Goal: Information Seeking & Learning: Learn about a topic

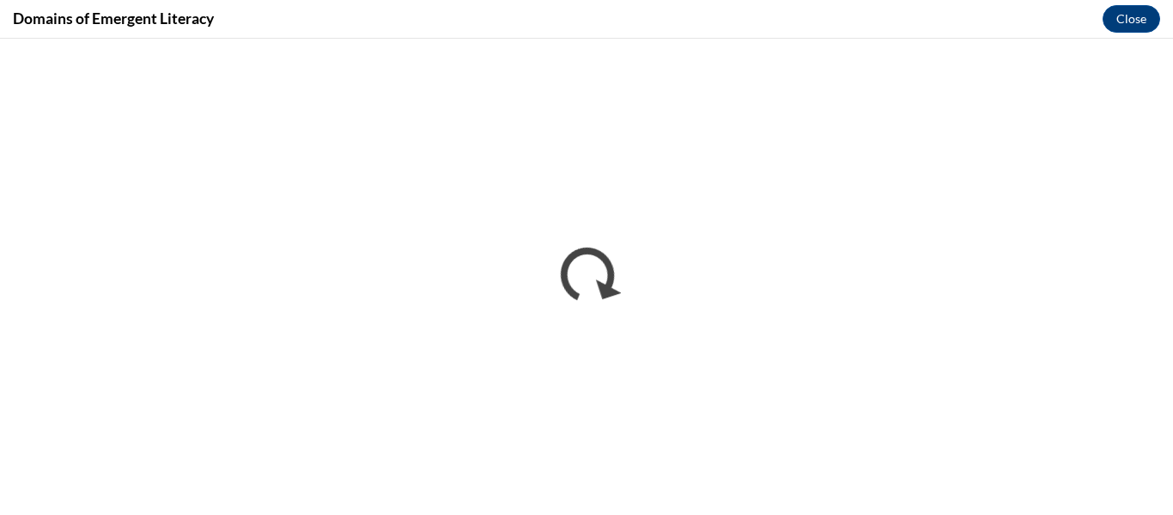
scroll to position [309, 0]
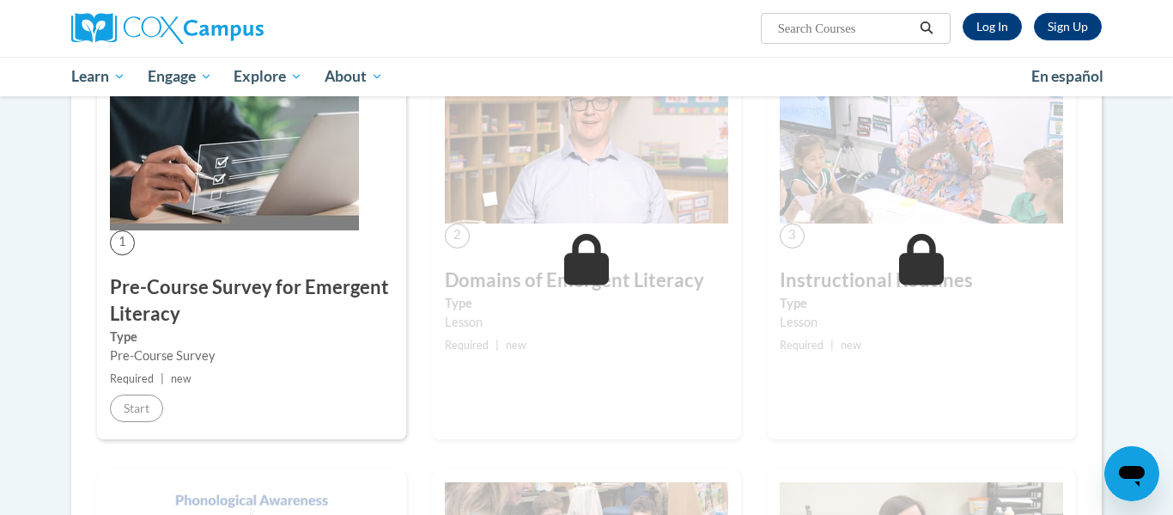
scroll to position [309, 0]
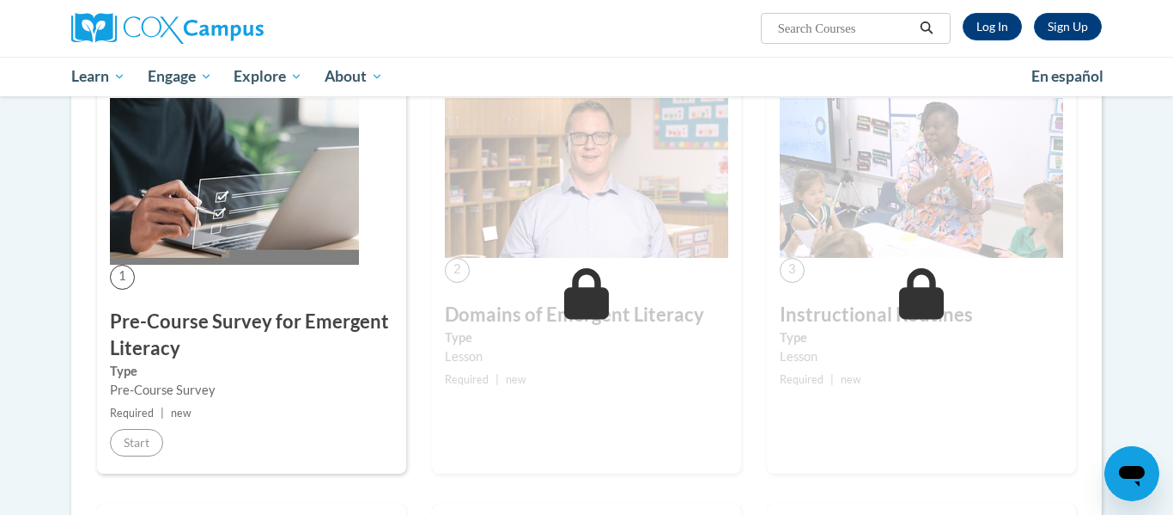
scroll to position [344, 0]
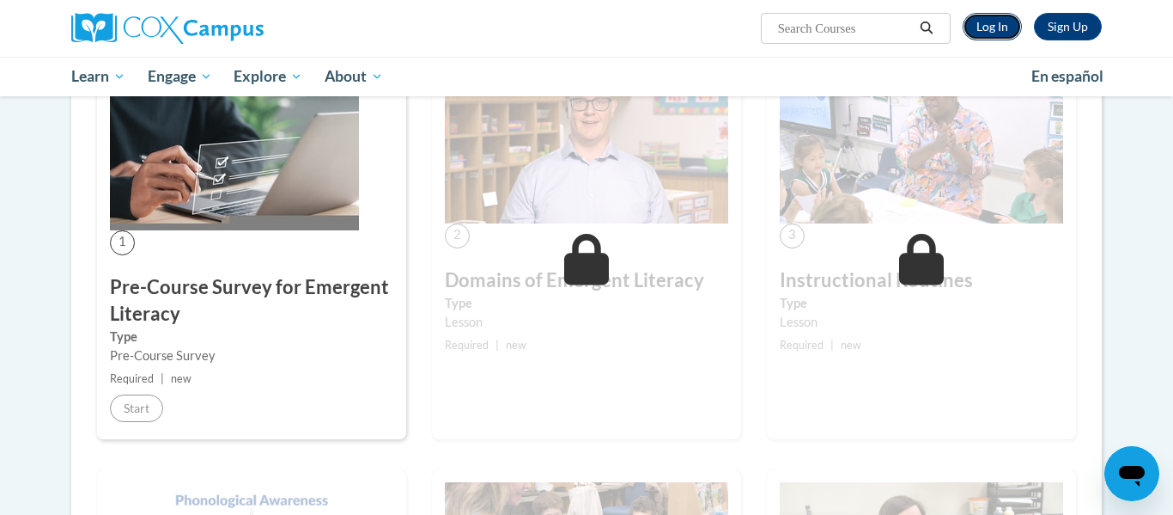
click at [1007, 20] on link "Log In" at bounding box center [992, 26] width 59 height 27
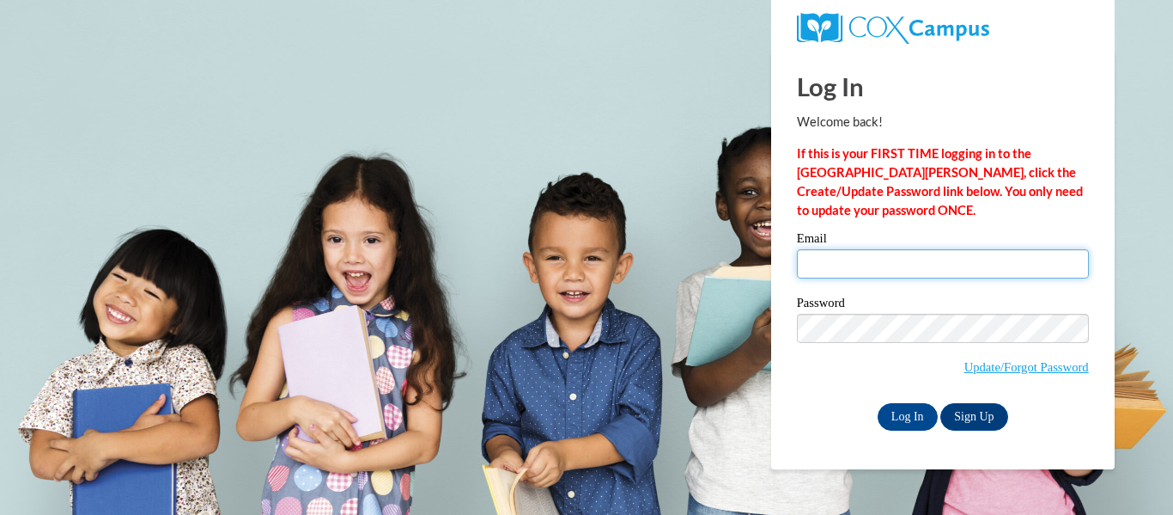
type input "catherine.peters@petalschools.com"
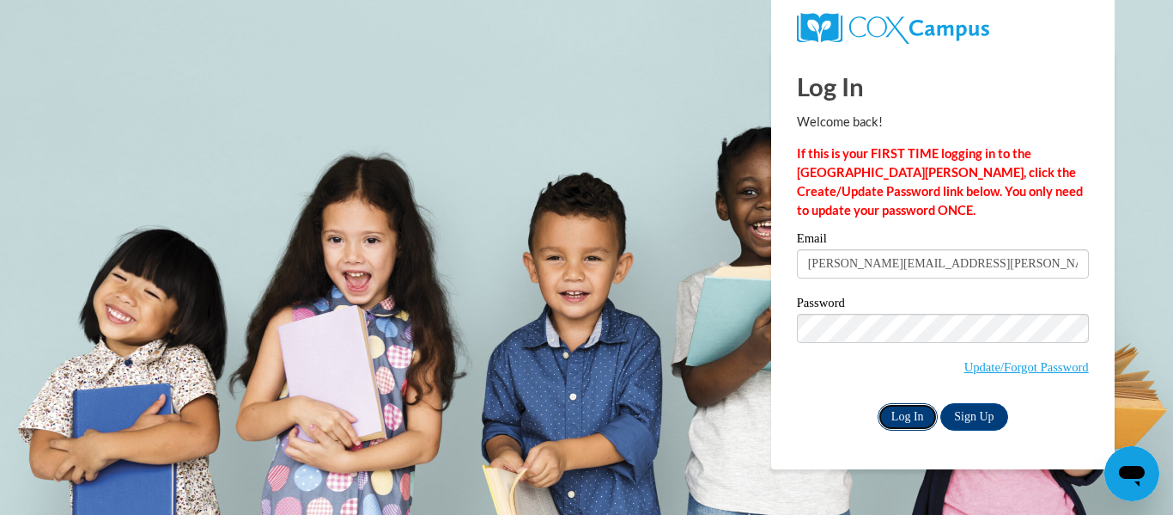
click at [894, 417] on input "Log In" at bounding box center [908, 416] width 60 height 27
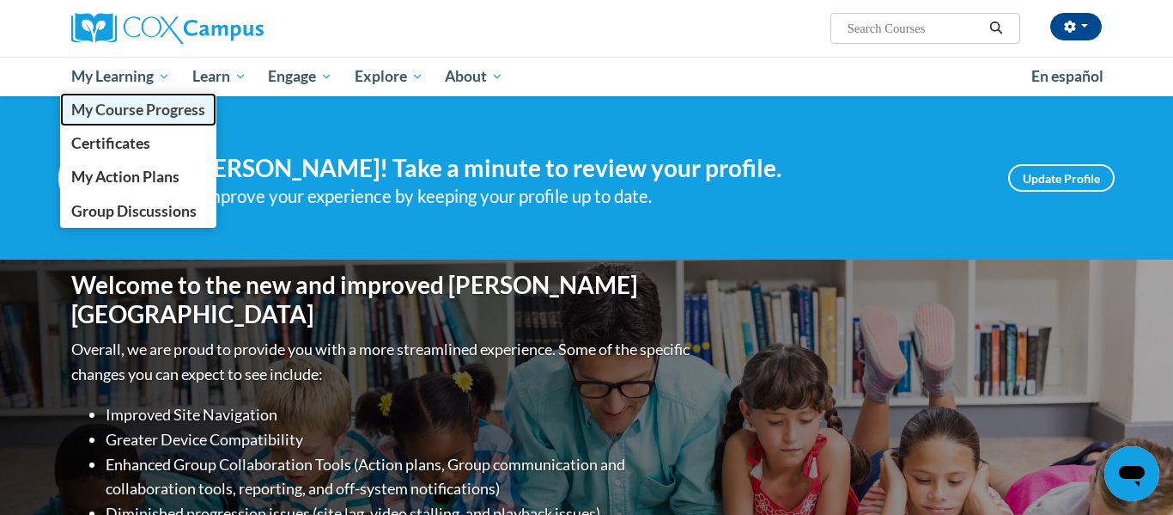
click at [123, 100] on span "My Course Progress" at bounding box center [138, 109] width 134 height 18
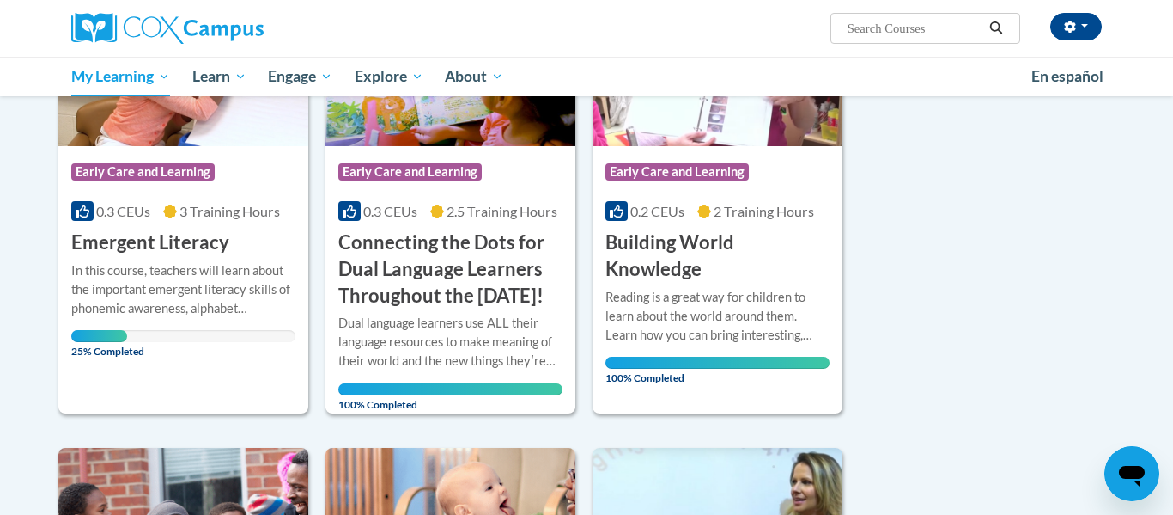
scroll to position [344, 0]
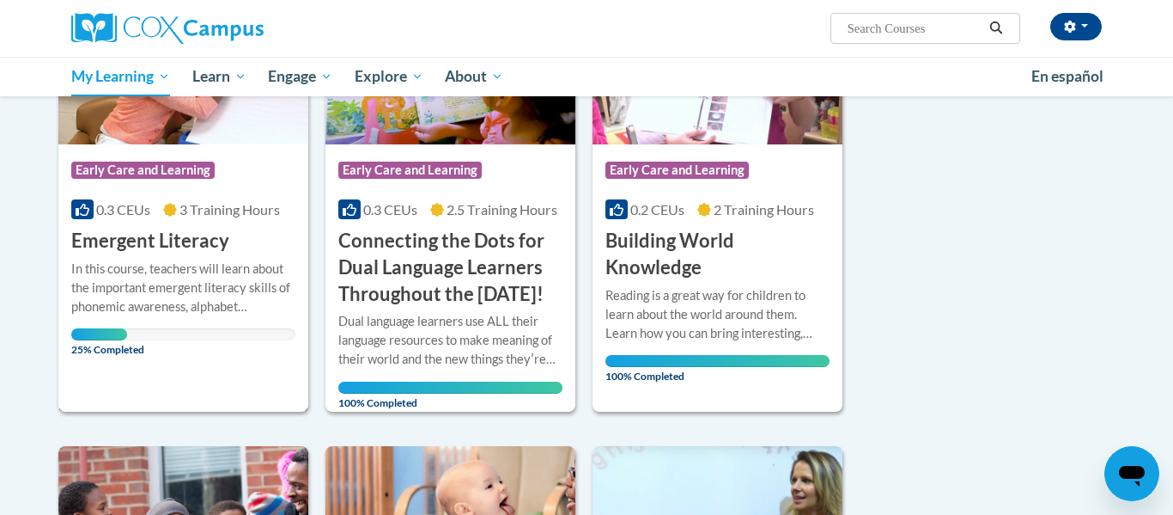
click at [167, 244] on h3 "Emergent Literacy" at bounding box center [150, 241] width 158 height 27
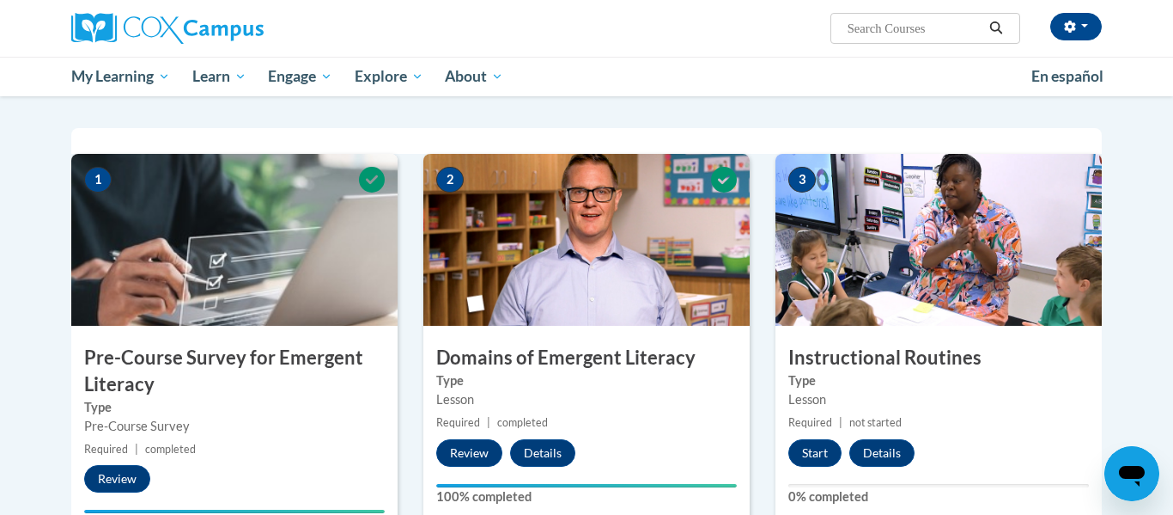
scroll to position [378, 0]
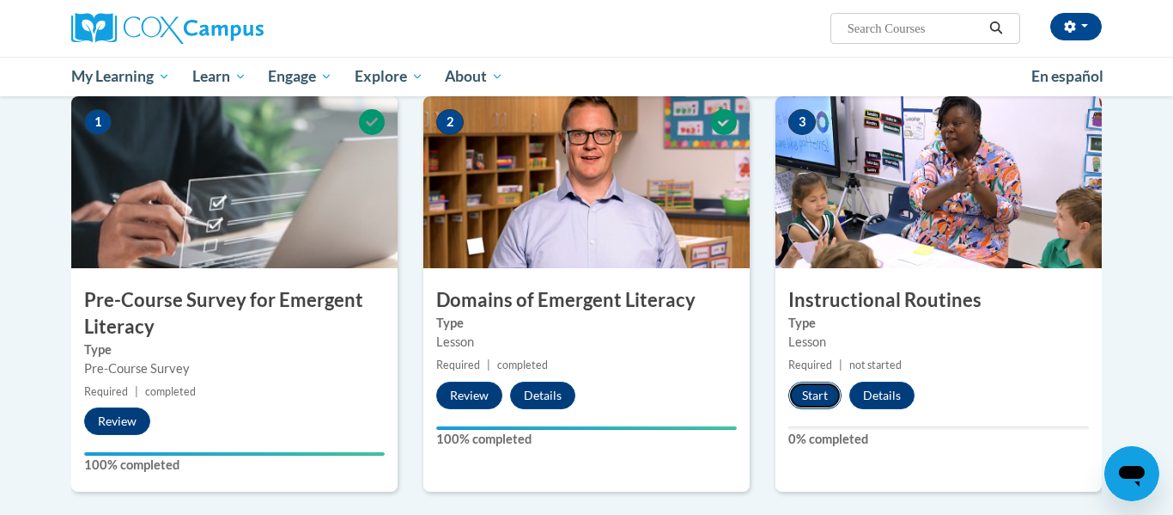
click at [825, 399] on button "Start" at bounding box center [815, 394] width 53 height 27
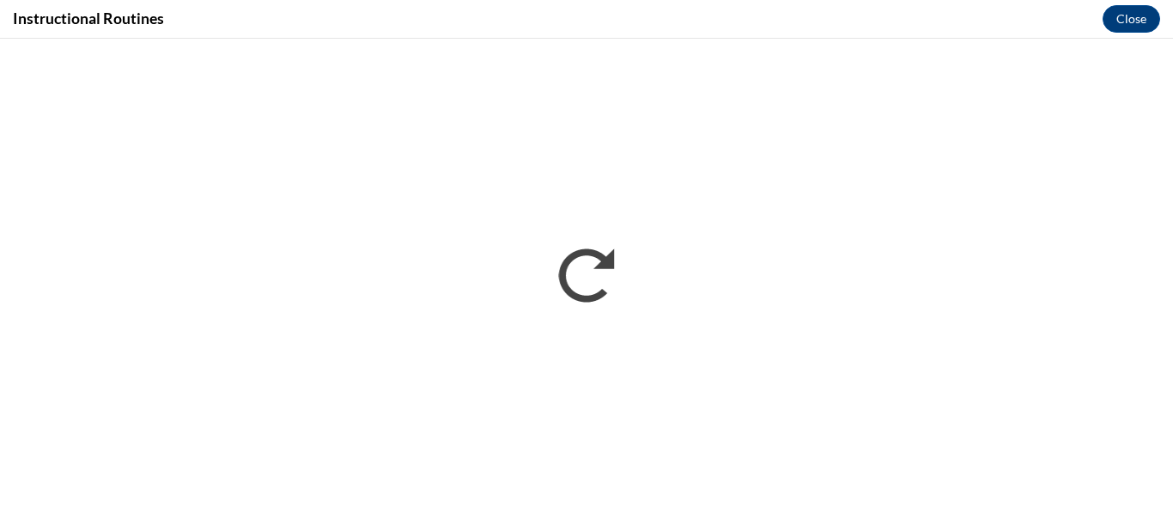
scroll to position [0, 0]
click at [1113, 19] on button "Close" at bounding box center [1132, 18] width 58 height 27
